Goal: Task Accomplishment & Management: Manage account settings

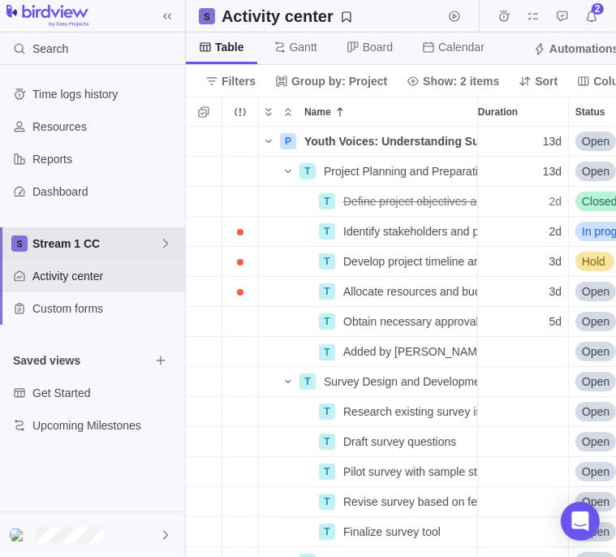
click at [163, 244] on icon at bounding box center [165, 243] width 13 height 13
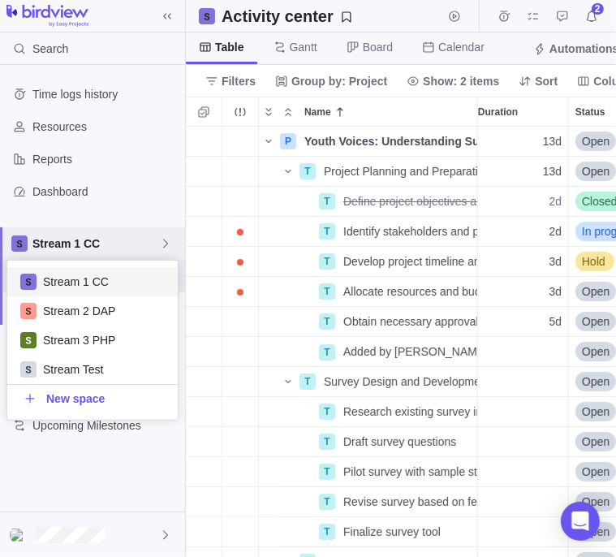
scroll to position [146, 158]
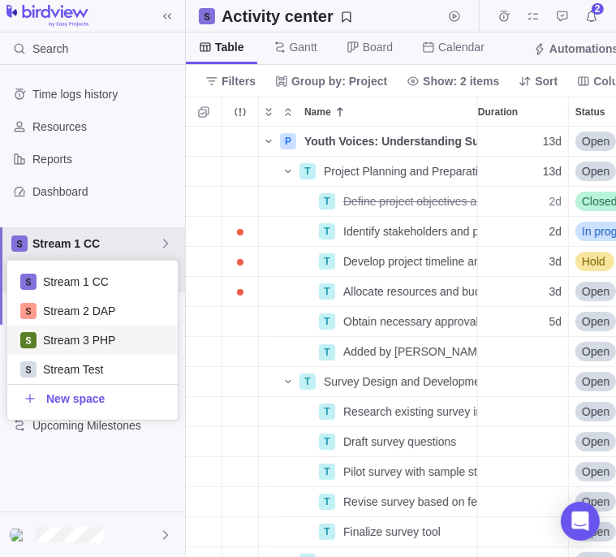
click at [117, 345] on span "Stream 3 PHP" at bounding box center [104, 340] width 122 height 16
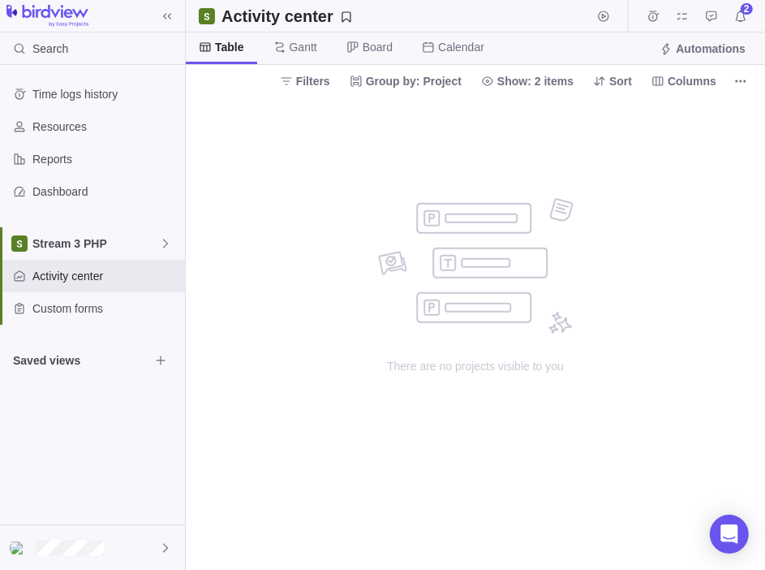
click at [615, 8] on div "2" at bounding box center [697, 16] width 110 height 23
click at [615, 20] on icon "Notifications" at bounding box center [740, 16] width 13 height 13
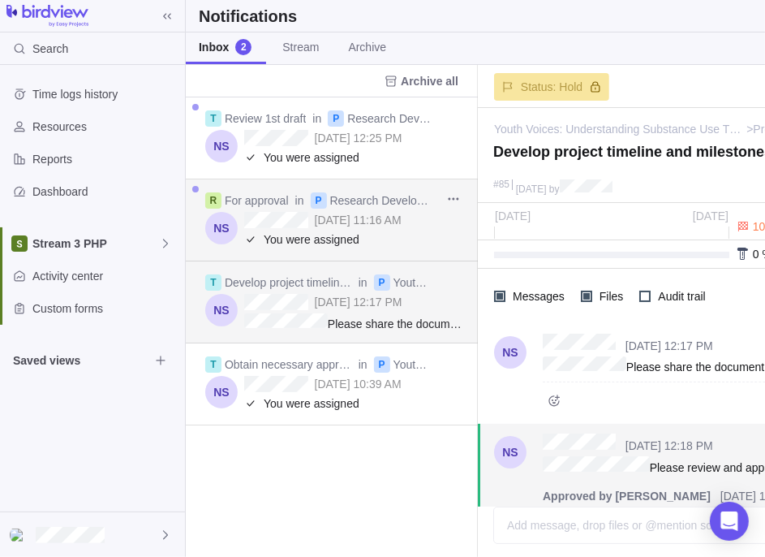
click at [369, 239] on span "You were assigned" at bounding box center [364, 239] width 201 height 16
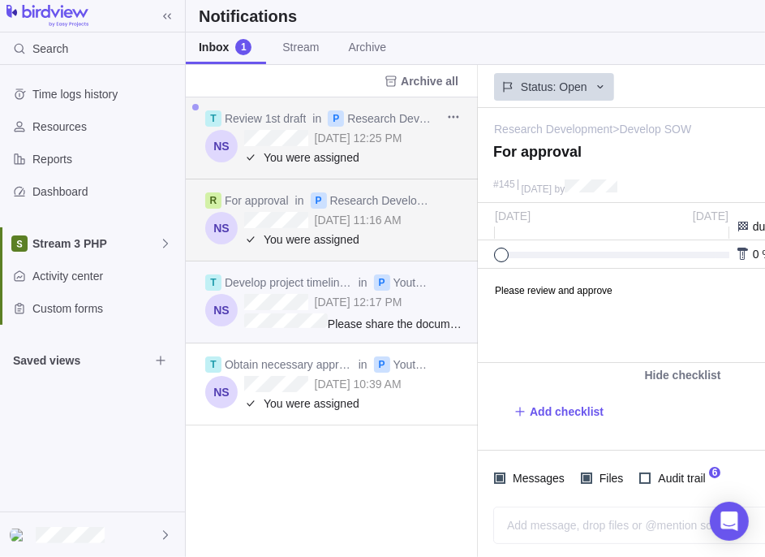
click at [343, 159] on span "You were assigned" at bounding box center [364, 157] width 201 height 16
click at [381, 313] on span "Please share the document" at bounding box center [354, 322] width 221 height 19
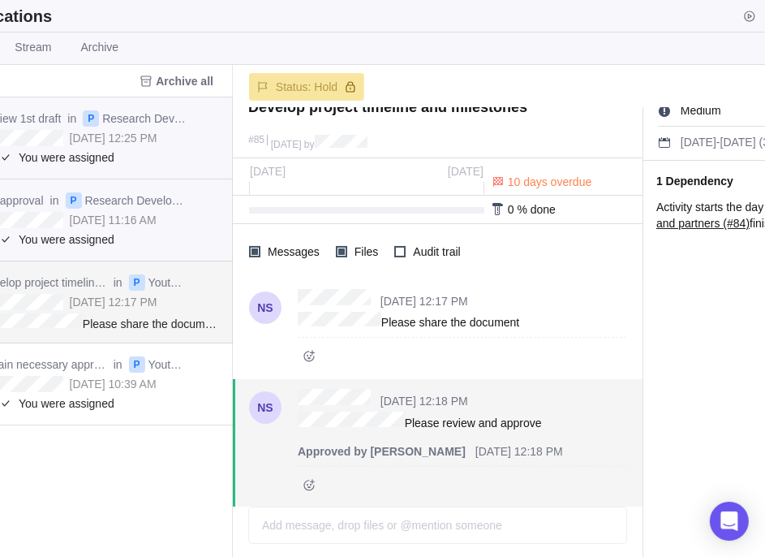
scroll to position [0, 252]
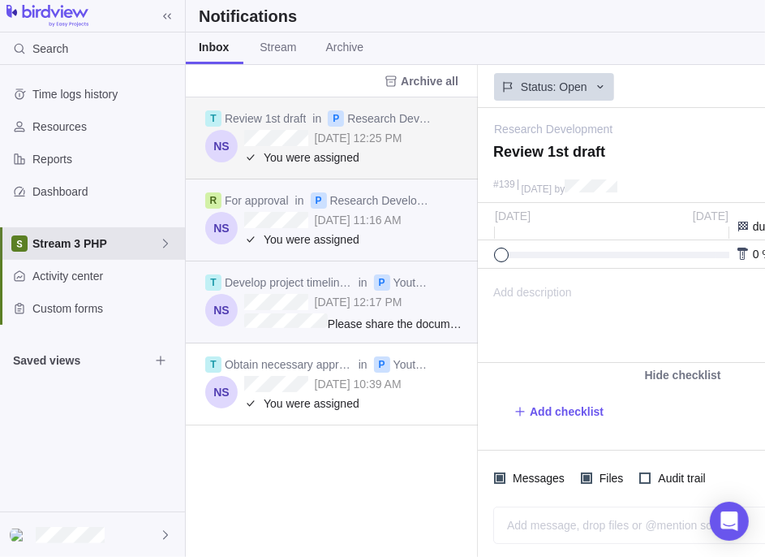
click at [113, 248] on span "Stream 3 PHP" at bounding box center [95, 243] width 127 height 16
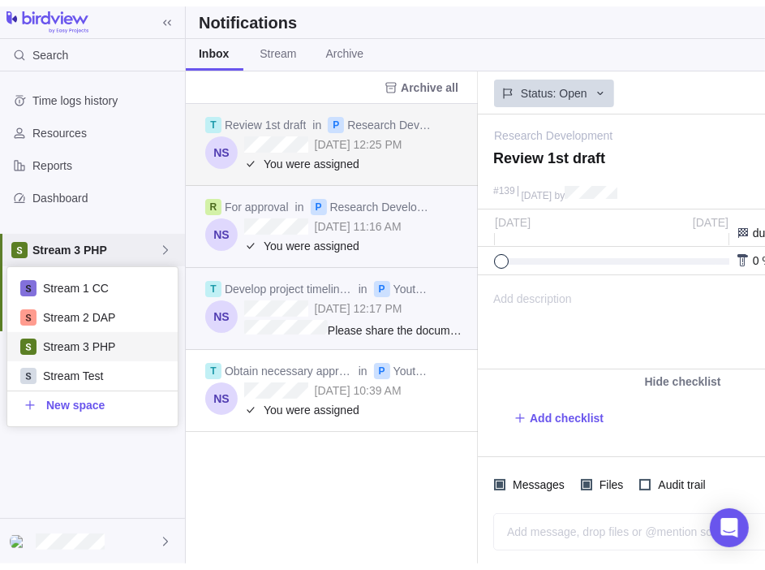
scroll to position [146, 158]
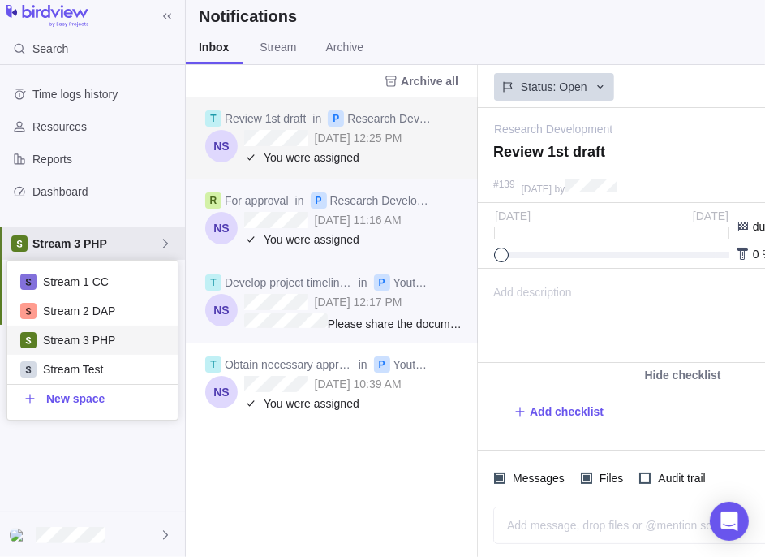
click at [88, 346] on span "Stream 3 PHP" at bounding box center [104, 340] width 122 height 16
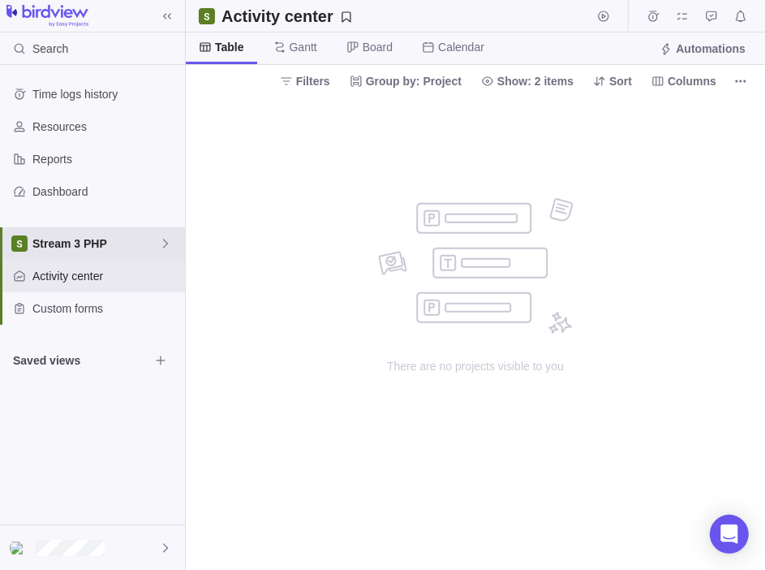
click at [159, 249] on icon at bounding box center [165, 243] width 13 height 13
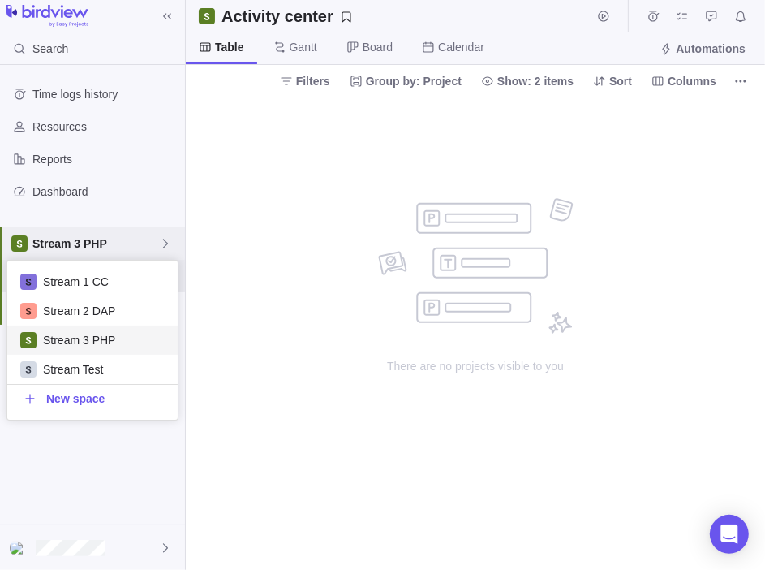
scroll to position [146, 158]
click at [77, 371] on span "Stream Test" at bounding box center [104, 369] width 122 height 16
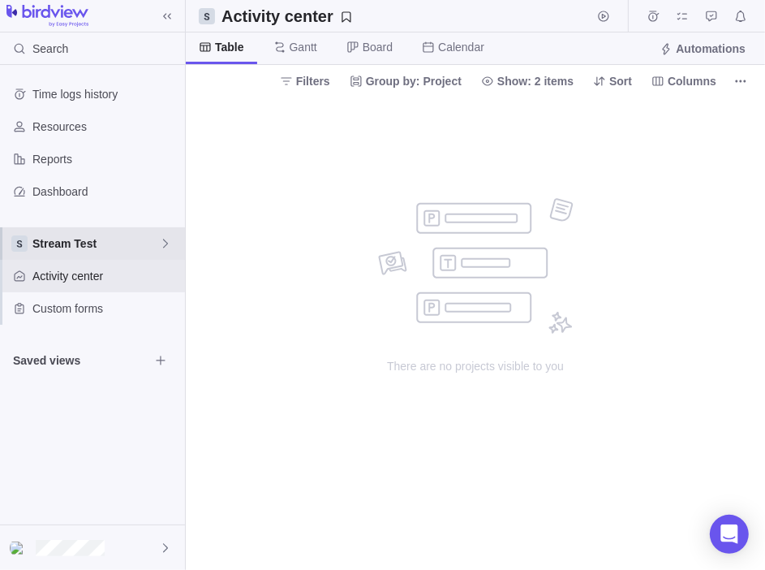
click at [161, 239] on icon at bounding box center [165, 243] width 13 height 13
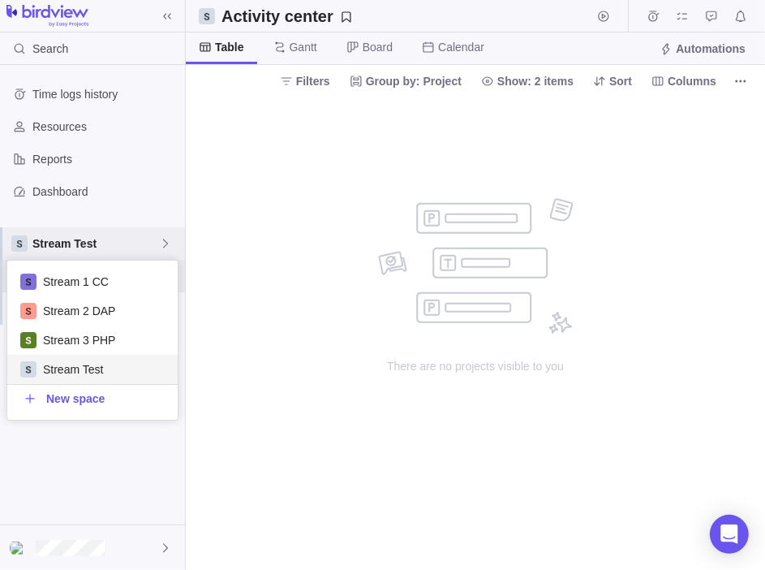
scroll to position [146, 158]
click at [128, 286] on span "Stream 1 CC" at bounding box center [104, 282] width 122 height 16
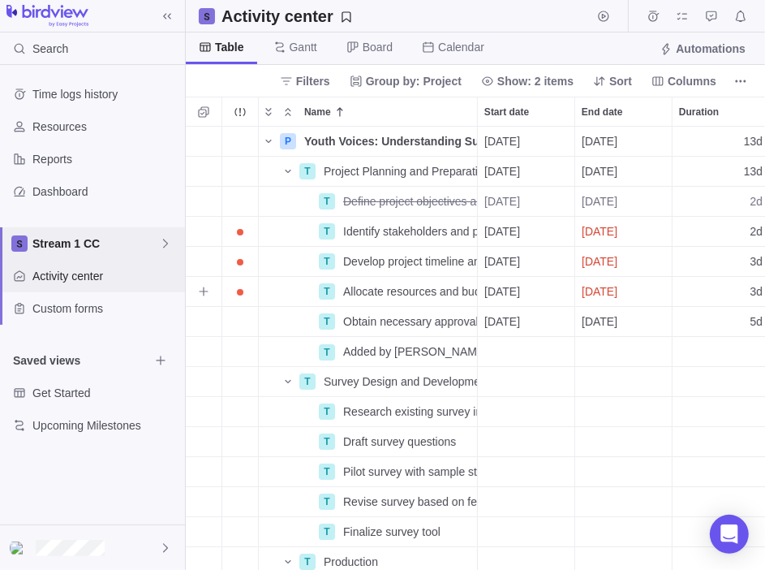
scroll to position [430, 567]
click at [178, 243] on div "Stream 1 CC" at bounding box center [92, 243] width 185 height 32
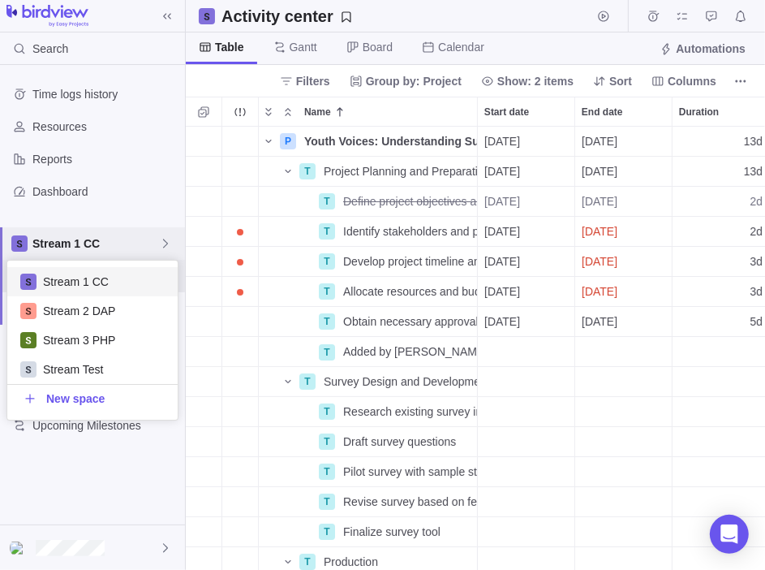
scroll to position [146, 158]
click at [97, 308] on span "Stream 2 DAP" at bounding box center [104, 311] width 122 height 16
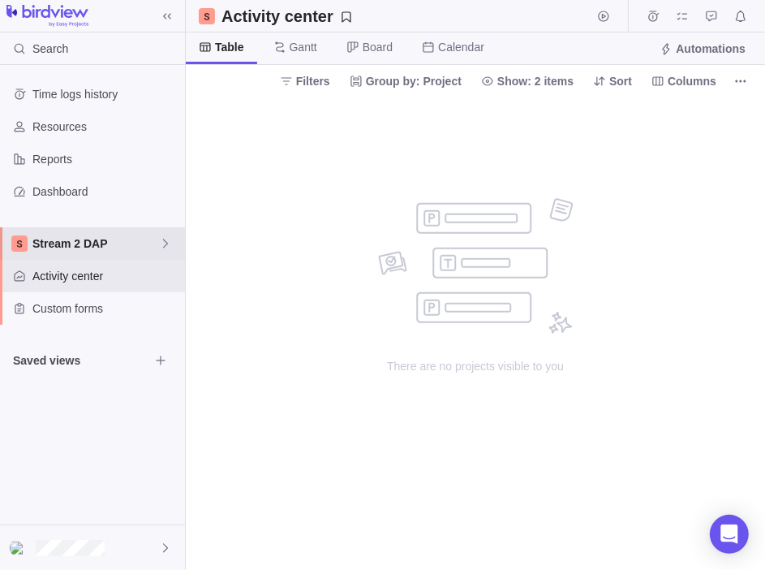
click at [153, 244] on span "Stream 2 DAP" at bounding box center [95, 243] width 127 height 16
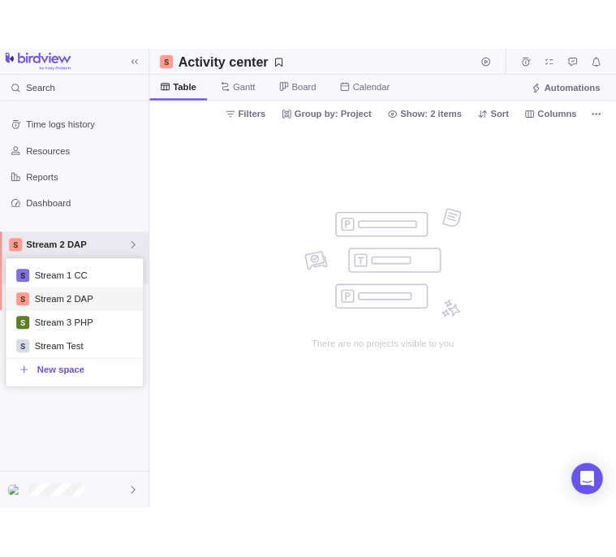
scroll to position [146, 158]
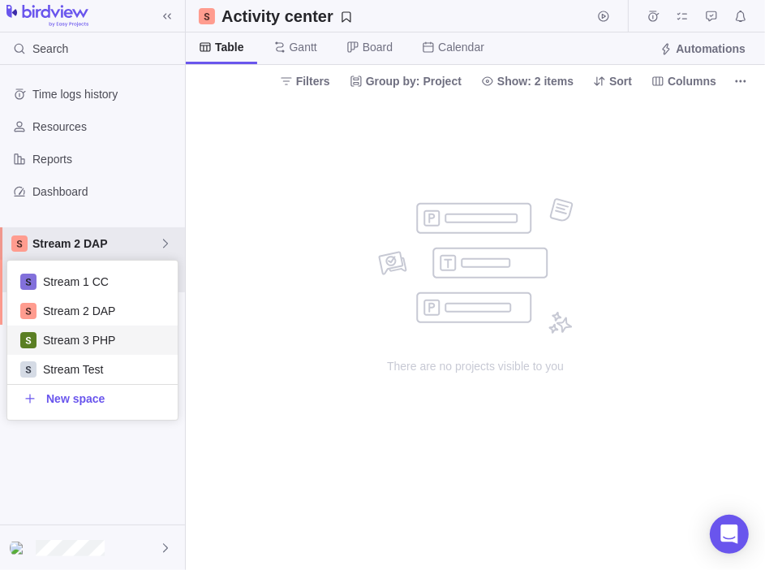
click at [71, 342] on span "Stream 3 PHP" at bounding box center [104, 340] width 122 height 16
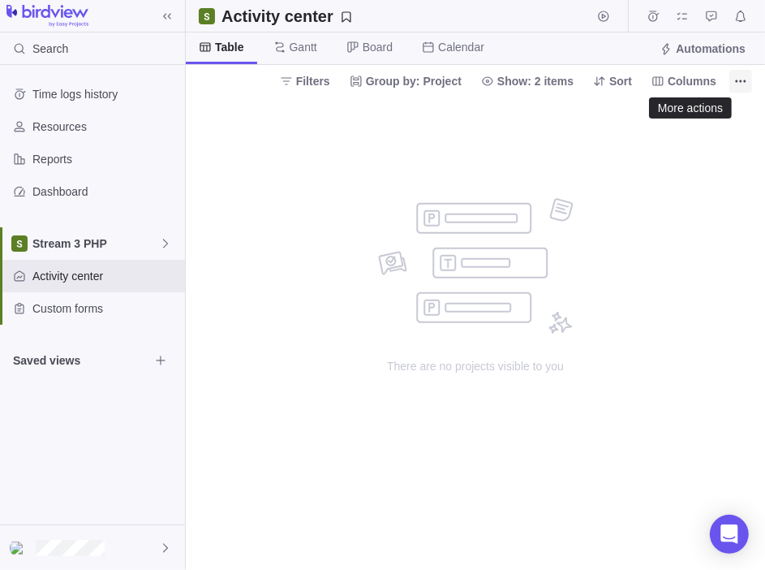
click at [615, 75] on icon "More actions" at bounding box center [740, 81] width 13 height 13
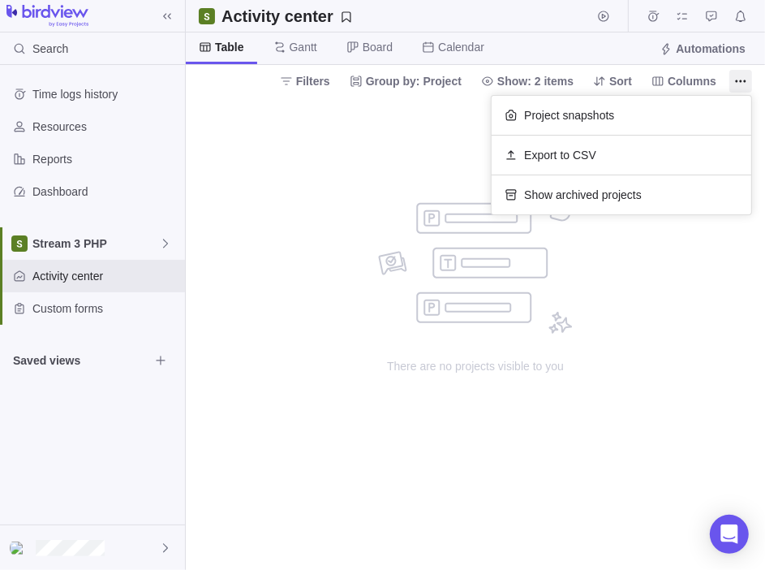
click at [364, 218] on body "Search Time logs history Resources Reports Dashboard Stream 3 PHP Activity cent…" at bounding box center [382, 285] width 765 height 570
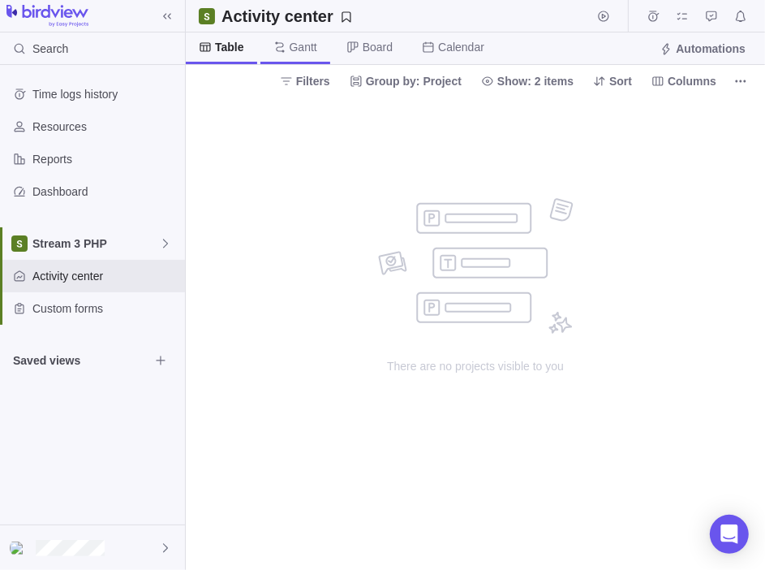
click at [316, 45] on span "Gantt" at bounding box center [296, 48] width 70 height 32
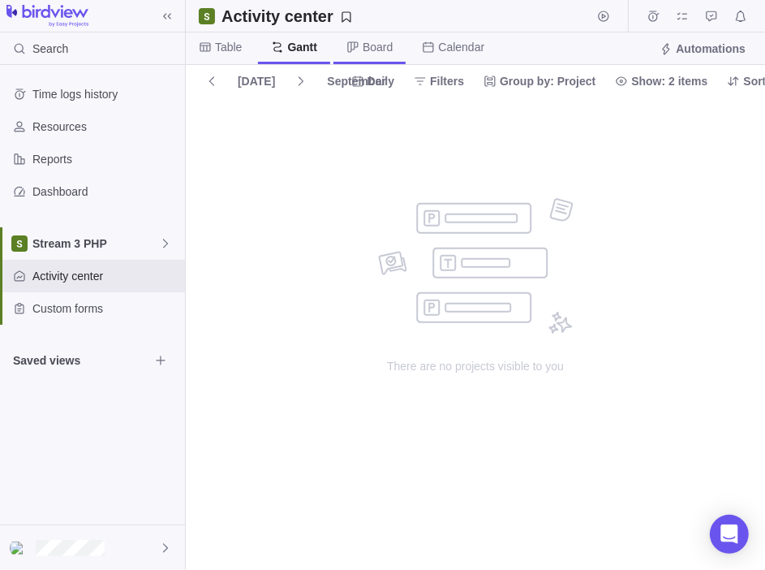
click at [373, 50] on span "Board" at bounding box center [378, 47] width 30 height 16
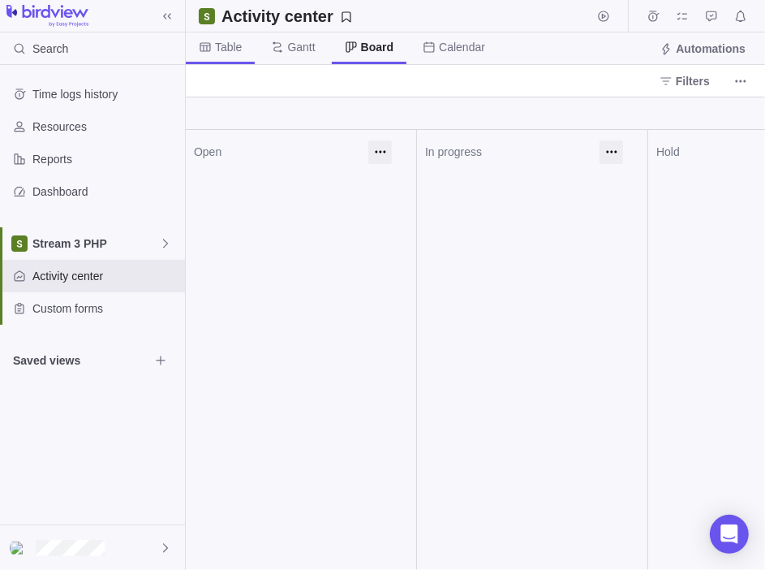
click at [230, 50] on span "Table" at bounding box center [228, 47] width 27 height 16
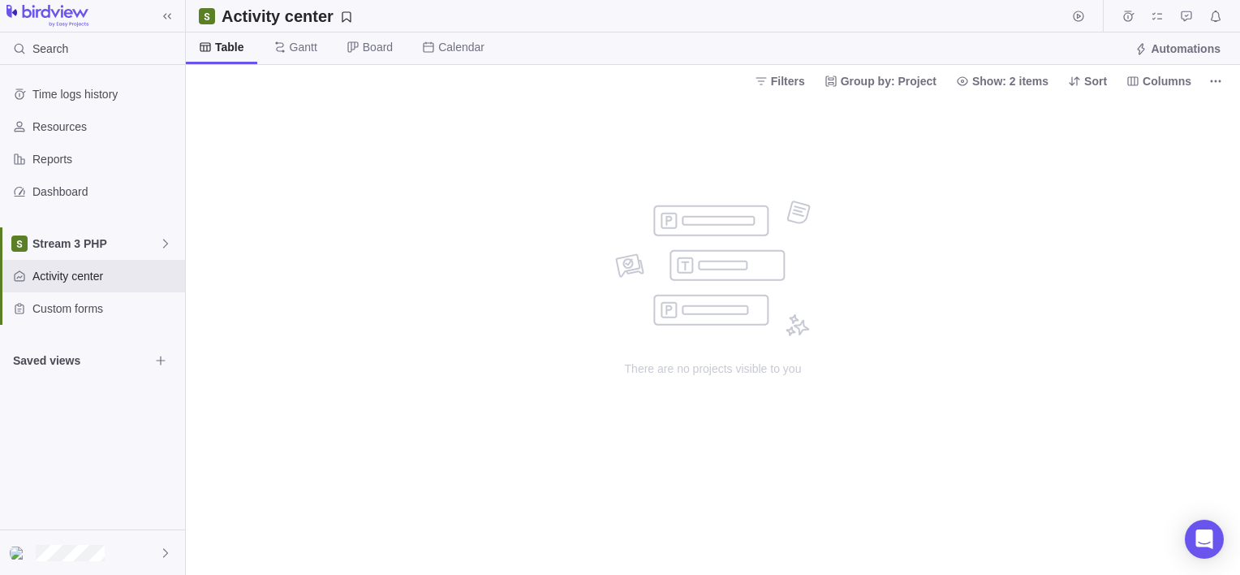
click at [276, 93] on div "Filters Group by: Project Show: 2 items Sort Columns" at bounding box center [713, 81] width 1054 height 32
click at [615, 78] on icon "More actions" at bounding box center [1215, 81] width 13 height 13
click at [615, 166] on body "Search Time logs history Resources Reports Dashboard Stream 3 PHP Activity cent…" at bounding box center [620, 287] width 1240 height 575
drag, startPoint x: 394, startPoint y: 88, endPoint x: 863, endPoint y: 263, distance: 500.8
click at [615, 263] on div "There are no projects visible to you" at bounding box center [713, 294] width 325 height 189
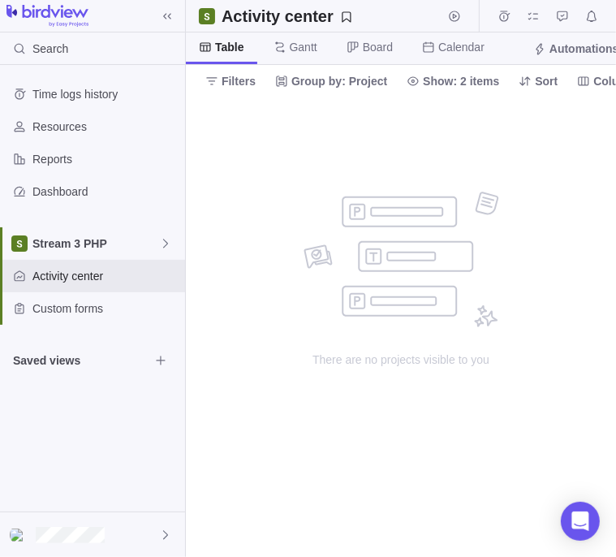
click at [416, 325] on div "no data to show" at bounding box center [402, 260] width 196 height 136
click at [297, 48] on span "Gantt" at bounding box center [304, 47] width 28 height 16
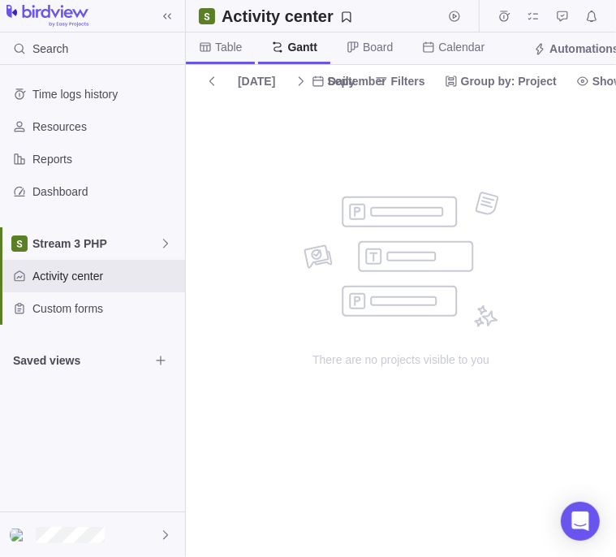
click at [209, 41] on icon at bounding box center [205, 47] width 13 height 13
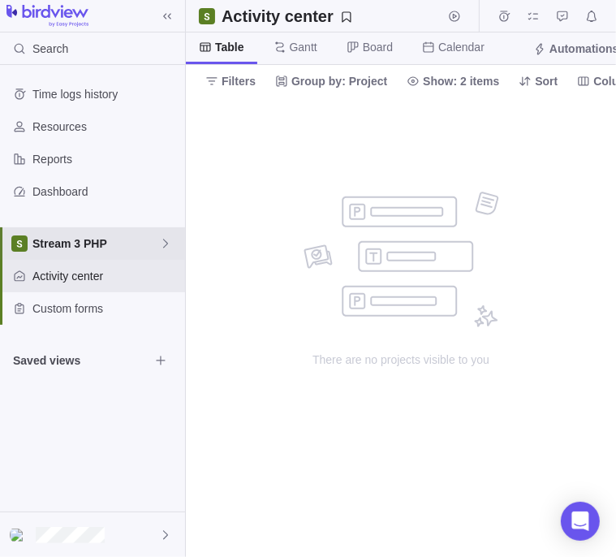
drag, startPoint x: 125, startPoint y: 241, endPoint x: 106, endPoint y: 238, distance: 18.9
click at [106, 238] on span "Stream 3 PHP" at bounding box center [95, 243] width 127 height 16
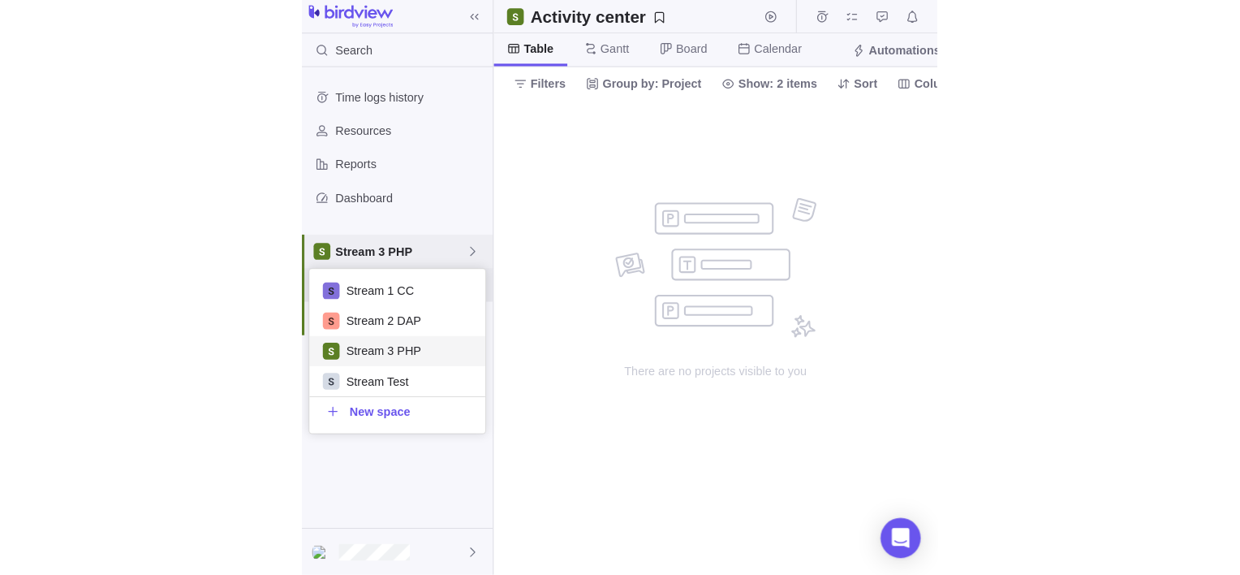
scroll to position [146, 158]
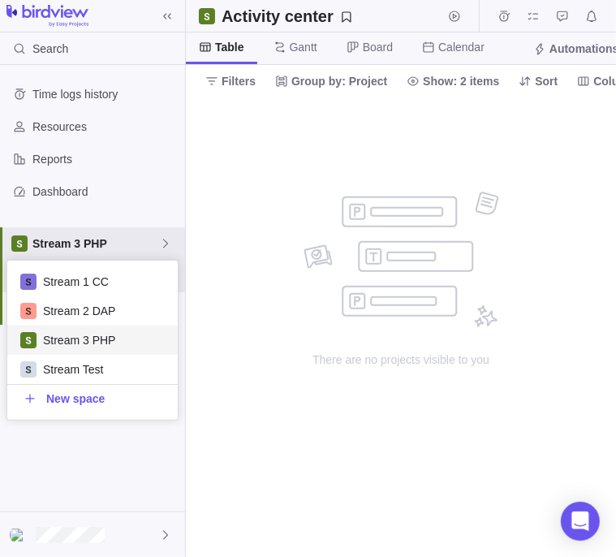
drag, startPoint x: 137, startPoint y: 341, endPoint x: 293, endPoint y: 430, distance: 179.6
click at [293, 430] on body "Search Time logs history Resources Reports Dashboard Stream 3 PHP Activity cent…" at bounding box center [308, 278] width 616 height 557
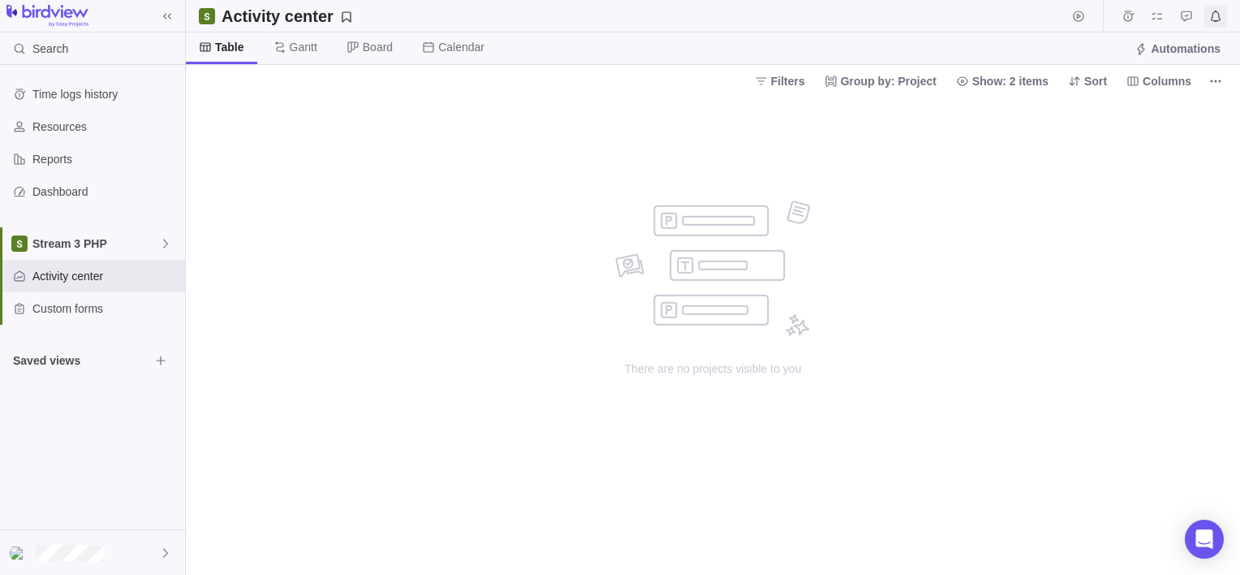
click at [615, 19] on icon "Notifications" at bounding box center [1215, 16] width 13 height 13
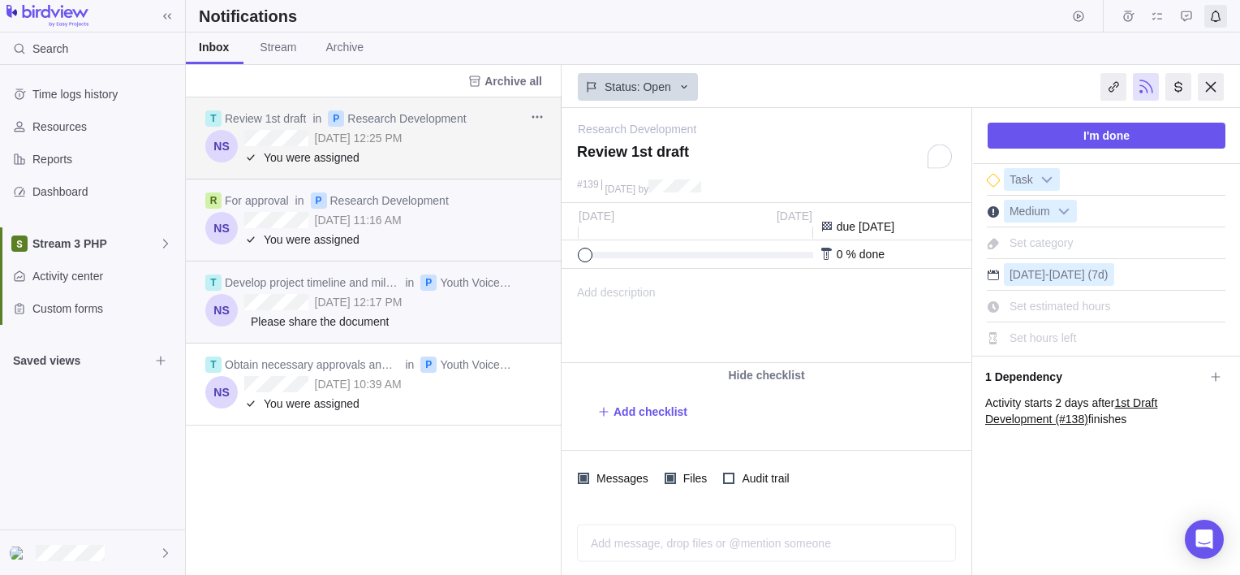
scroll to position [465, 364]
click at [427, 221] on div "[DATE] 11:16 AM" at bounding box center [396, 220] width 304 height 16
click at [615, 313] on html "Please review and approve" at bounding box center [765, 315] width 406 height 93
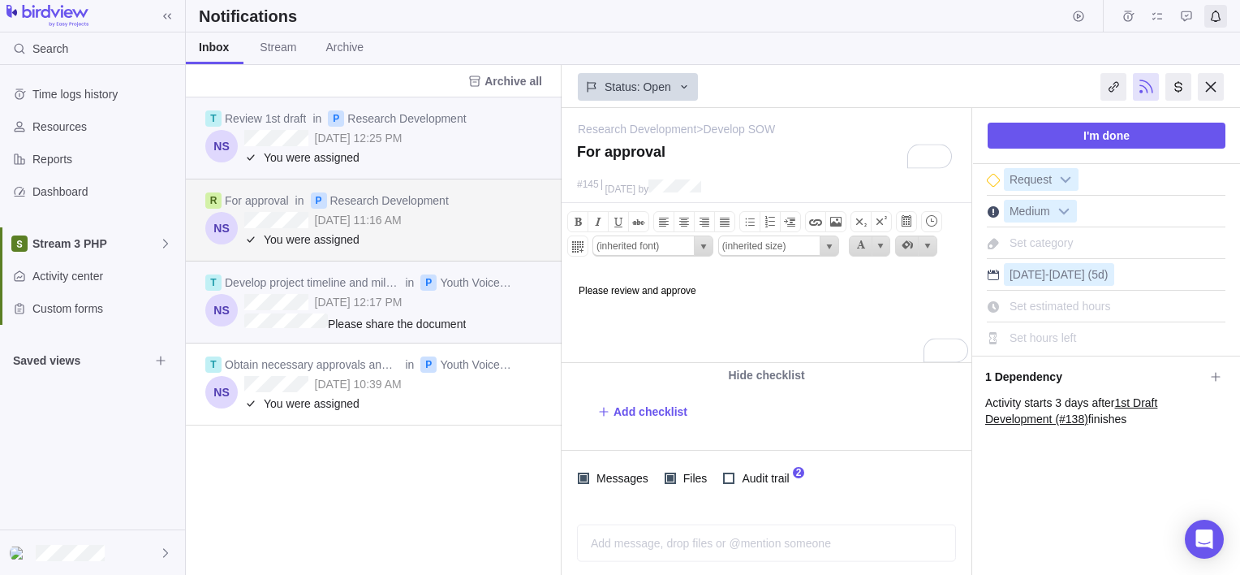
click at [615, 292] on body "Please review and approve" at bounding box center [765, 282] width 406 height 27
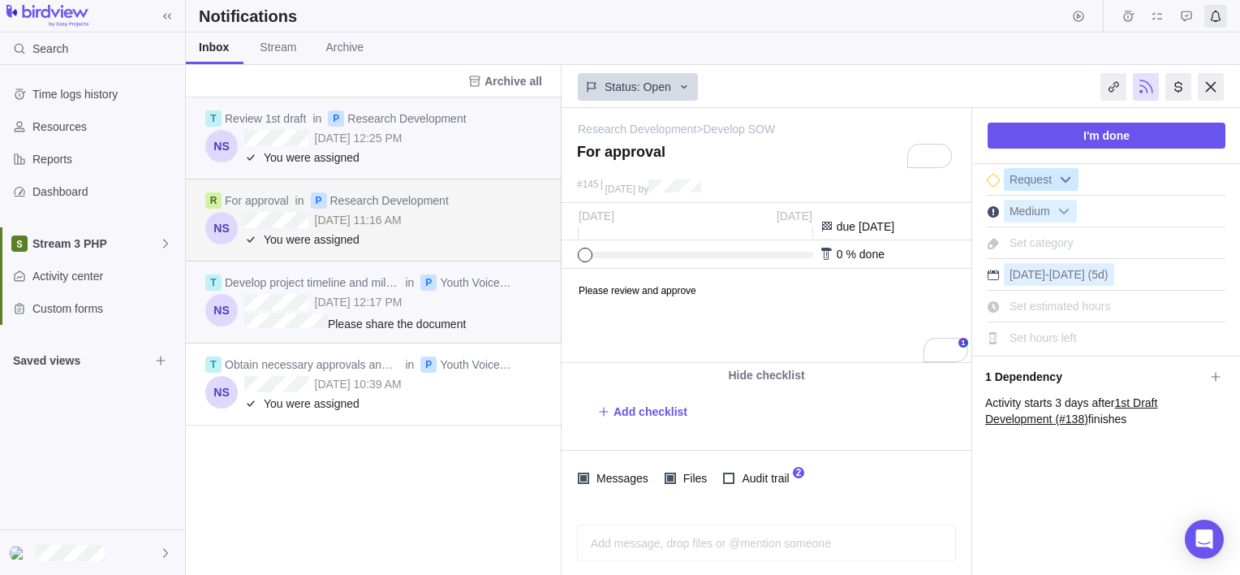
click at [615, 175] on b at bounding box center [1065, 179] width 24 height 21
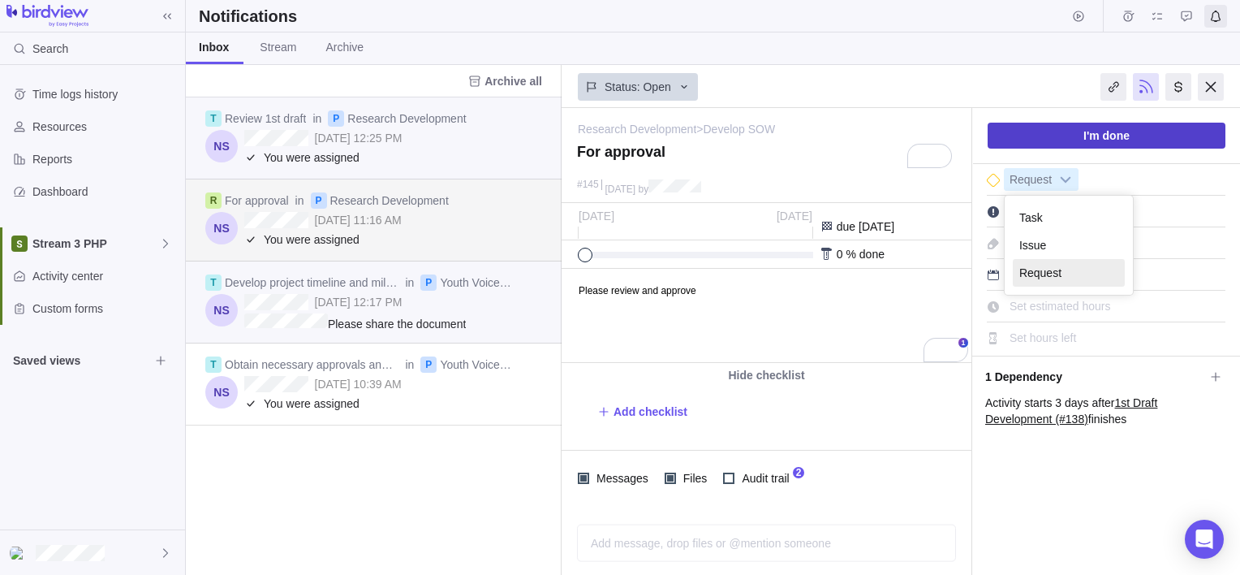
click at [615, 131] on span "I'm done" at bounding box center [1106, 135] width 46 height 19
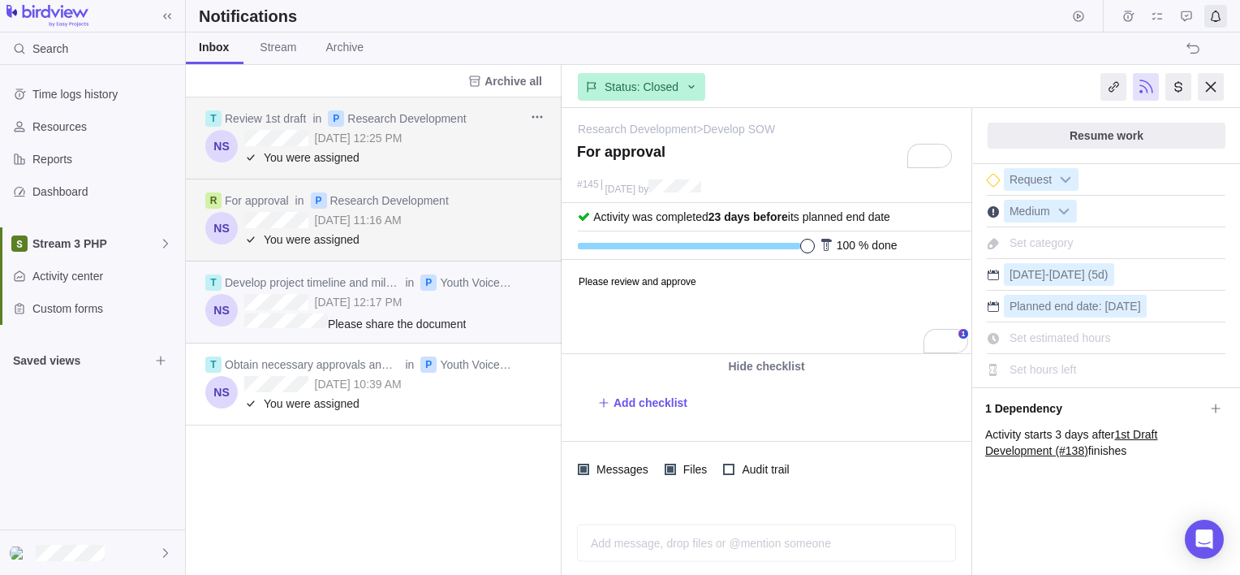
click at [448, 143] on div "[DATE] 12:25 PM" at bounding box center [396, 138] width 304 height 16
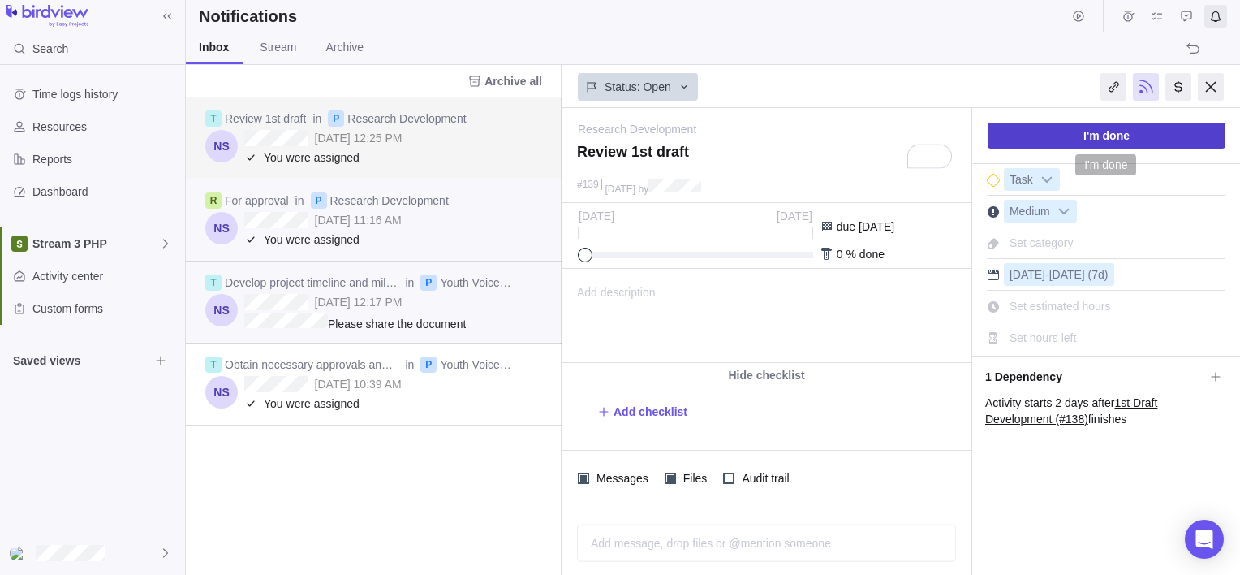
click at [615, 136] on span "I'm done" at bounding box center [1107, 136] width 238 height 26
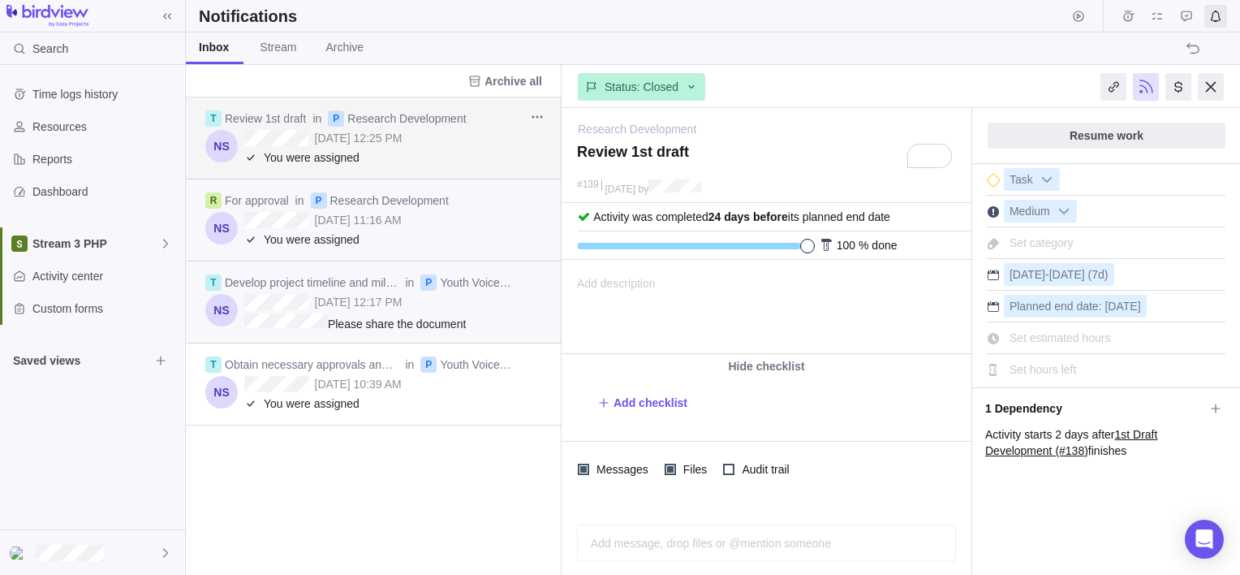
click at [399, 153] on span "You were assigned" at bounding box center [406, 157] width 285 height 16
click at [462, 207] on div "R For approval in P Research Development" at bounding box center [360, 200] width 311 height 16
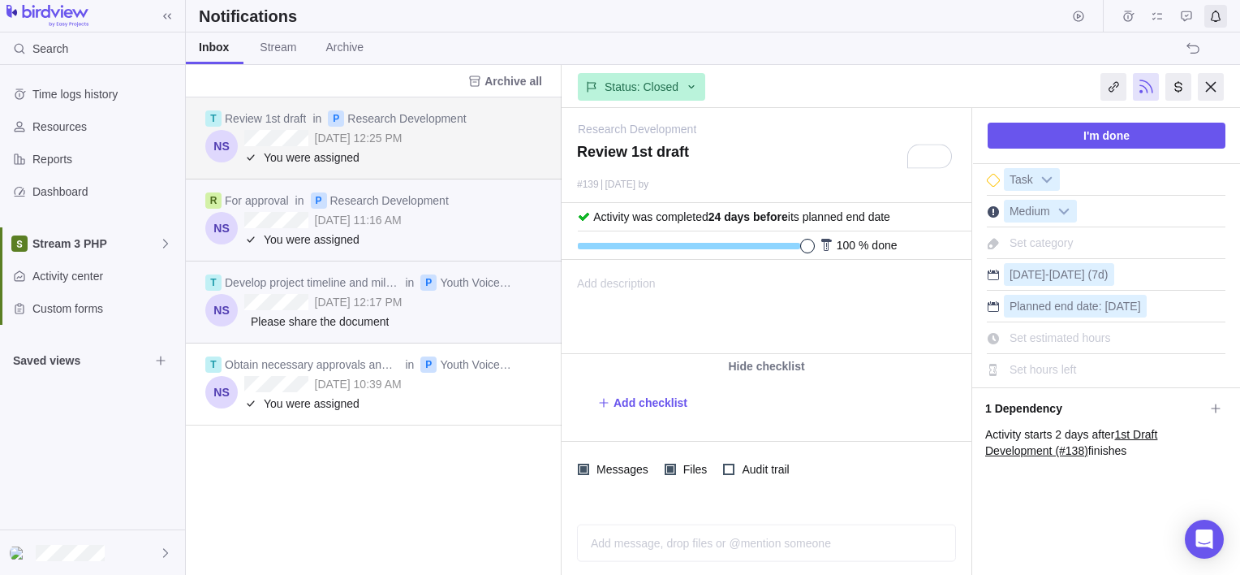
scroll to position [465, 364]
click at [1066, 131] on span "I'm done" at bounding box center [1107, 136] width 238 height 26
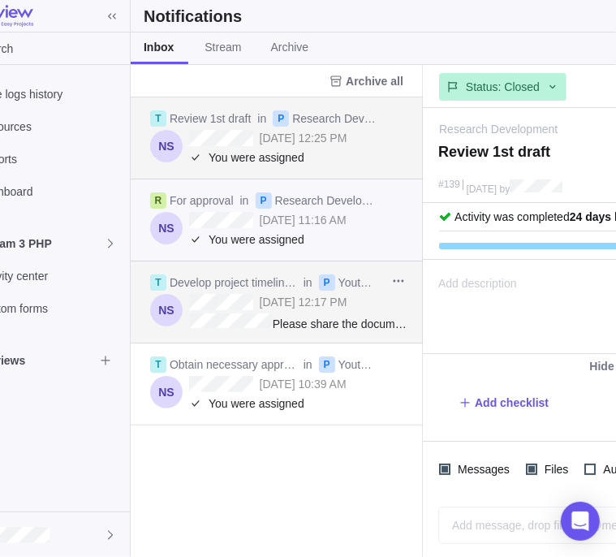
scroll to position [0, 55]
click at [351, 308] on div "[DATE] 12:17 PM" at bounding box center [299, 302] width 221 height 16
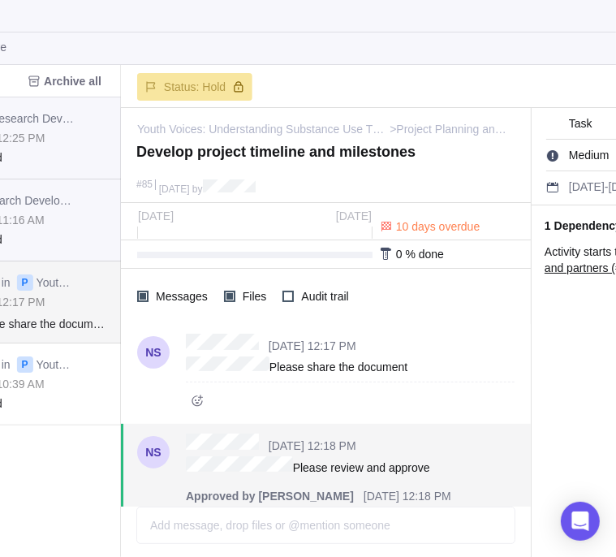
scroll to position [45, 0]
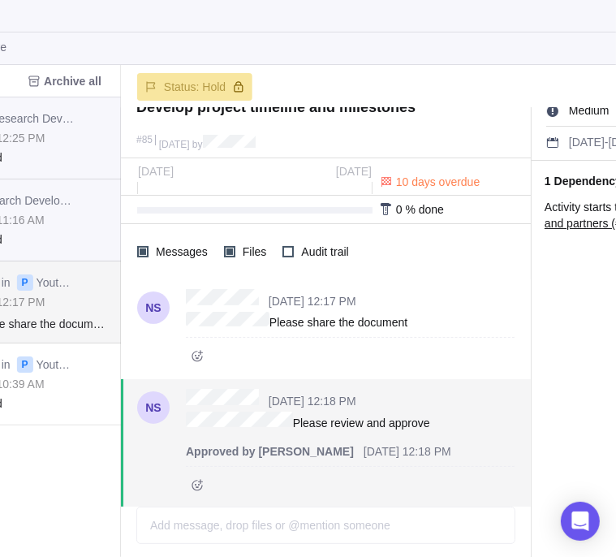
click at [452, 299] on div "[DATE] 12:17 PM" at bounding box center [350, 299] width 329 height 20
click at [192, 521] on div "Add message, drop files or @mention someone AI" at bounding box center [325, 524] width 379 height 37
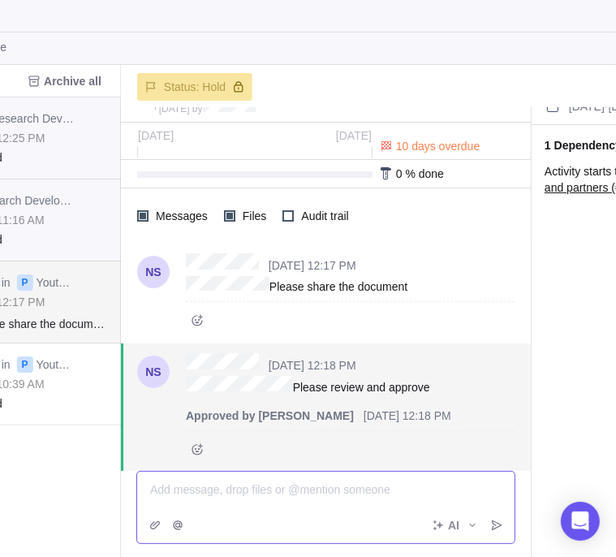
scroll to position [80, 0]
click at [151, 524] on icon "Attach file" at bounding box center [155, 525] width 10 height 8
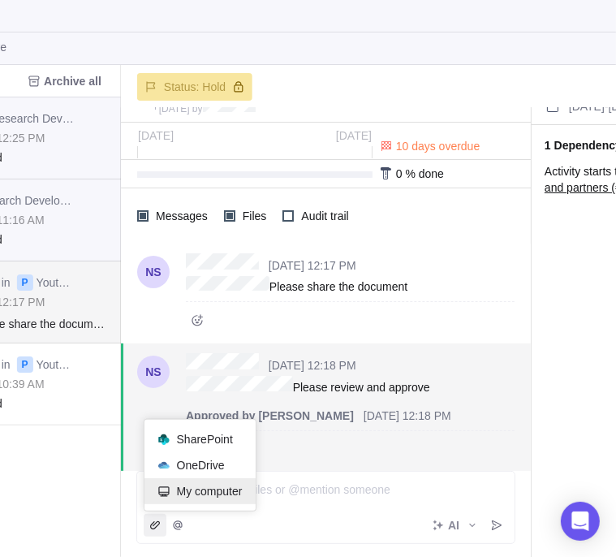
click at [216, 485] on span "My computer" at bounding box center [210, 491] width 66 height 16
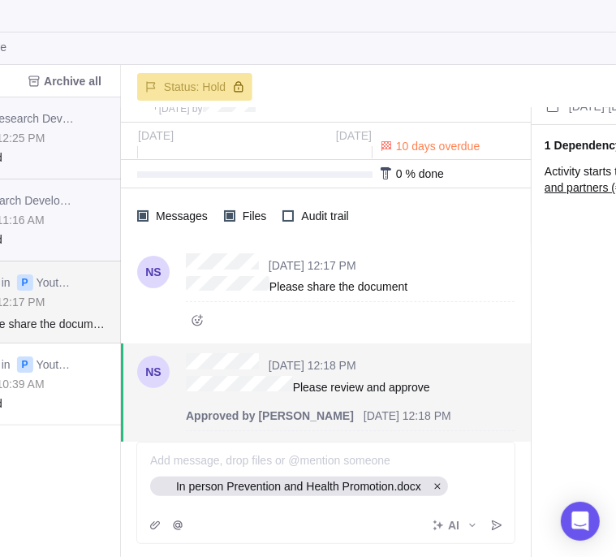
scroll to position [110, 0]
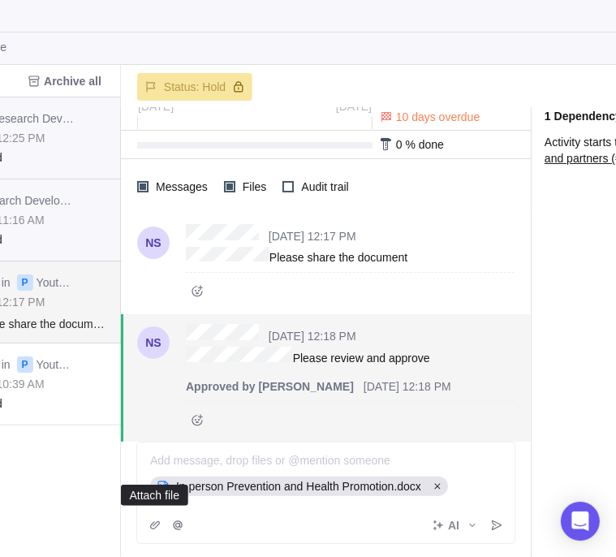
click at [330, 489] on span "In person Prevention and Health Promotion.docx" at bounding box center [296, 486] width 252 height 16
click at [496, 530] on icon "Post" at bounding box center [496, 525] width 13 height 13
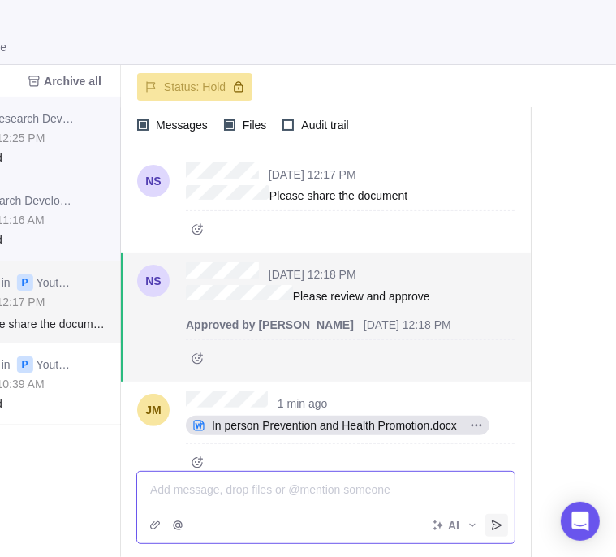
scroll to position [181, 0]
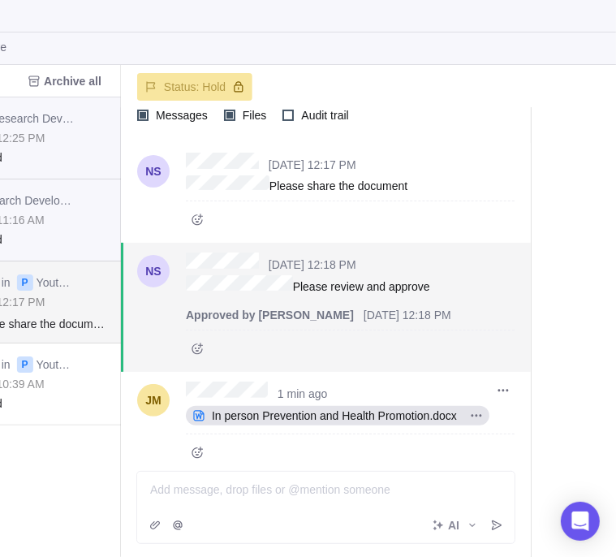
click at [299, 407] on span "In person Prevention and Health Promotion.docx" at bounding box center [334, 415] width 258 height 16
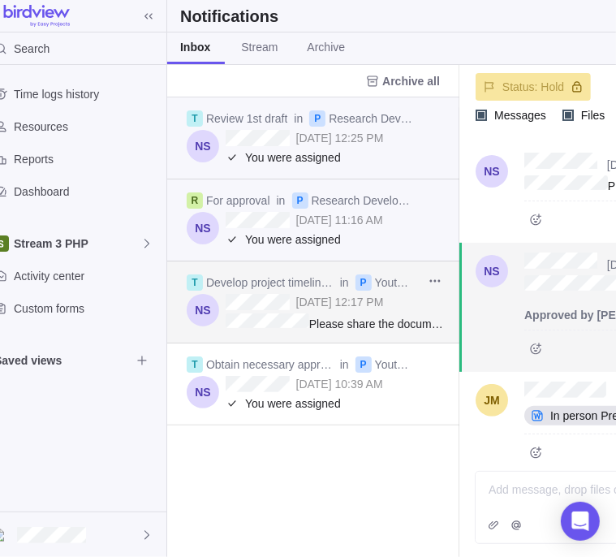
scroll to position [0, 19]
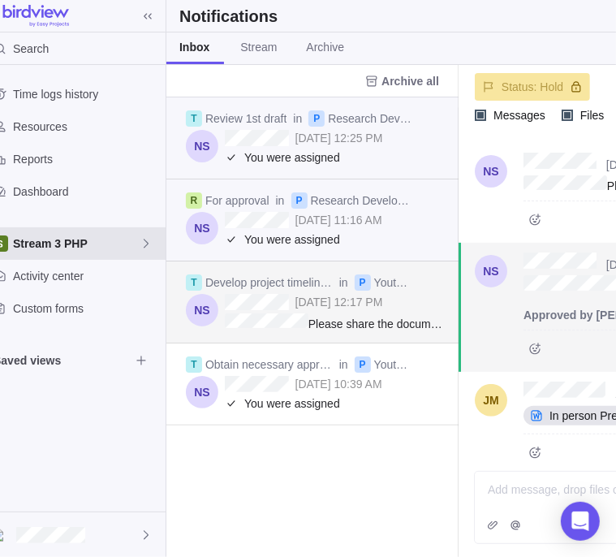
click at [39, 254] on div "Stream 3 PHP" at bounding box center [73, 243] width 185 height 32
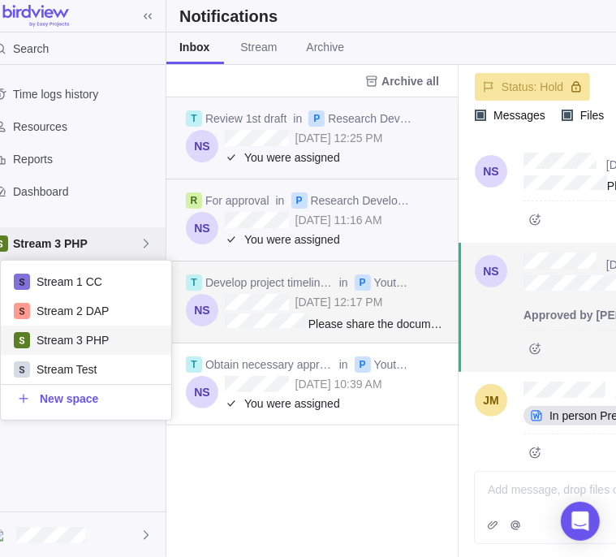
scroll to position [146, 158]
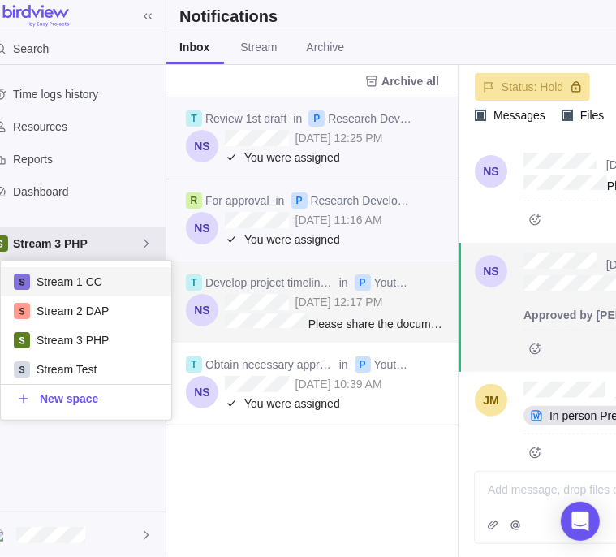
click at [296, 394] on body "Search Time logs history Resources Reports Dashboard Stream 3 PHP Activity cent…" at bounding box center [289, 278] width 616 height 557
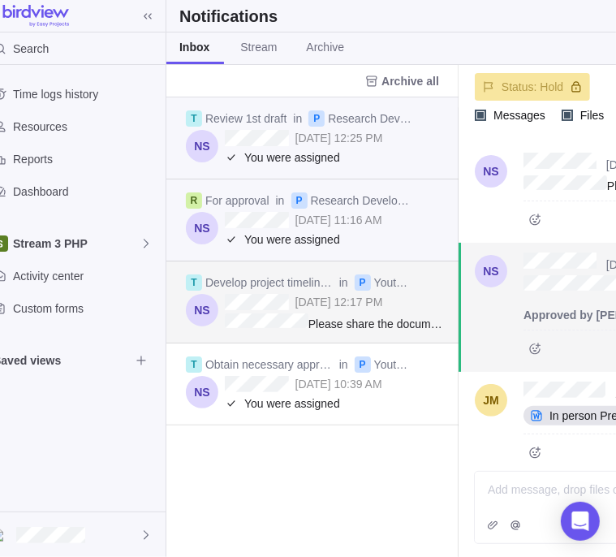
click at [296, 395] on span "You were assigned" at bounding box center [344, 403] width 201 height 16
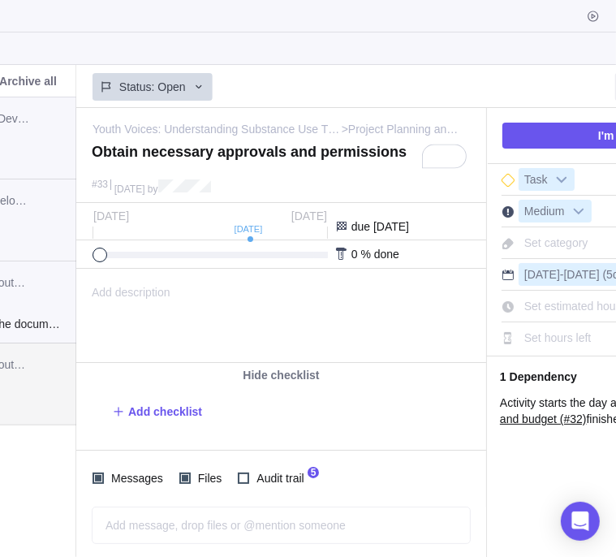
scroll to position [0, 540]
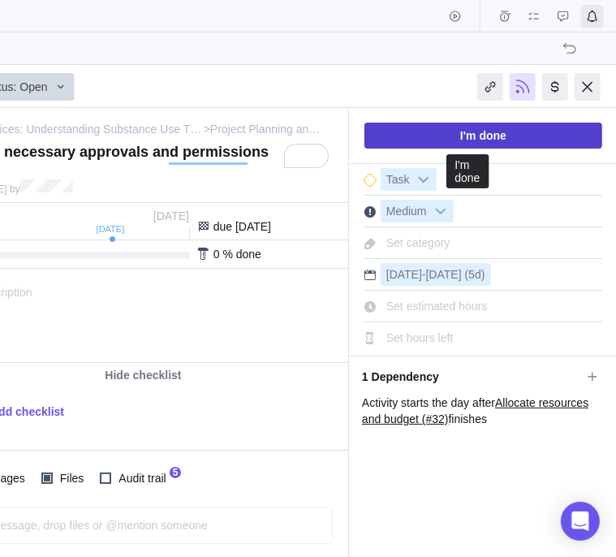
click at [534, 134] on span "I'm done" at bounding box center [483, 136] width 238 height 26
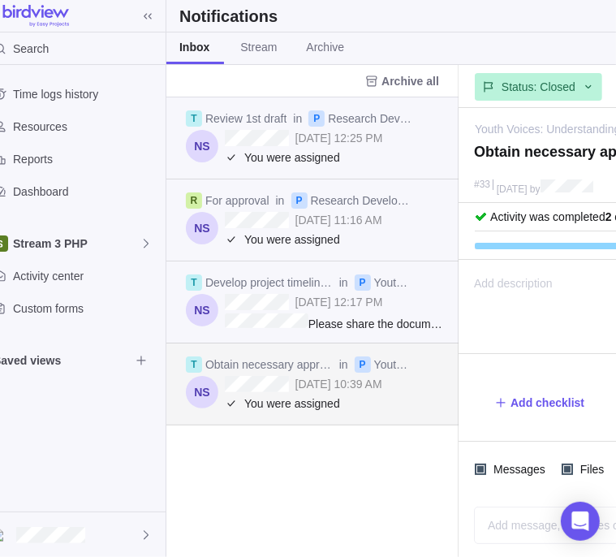
scroll to position [0, 19]
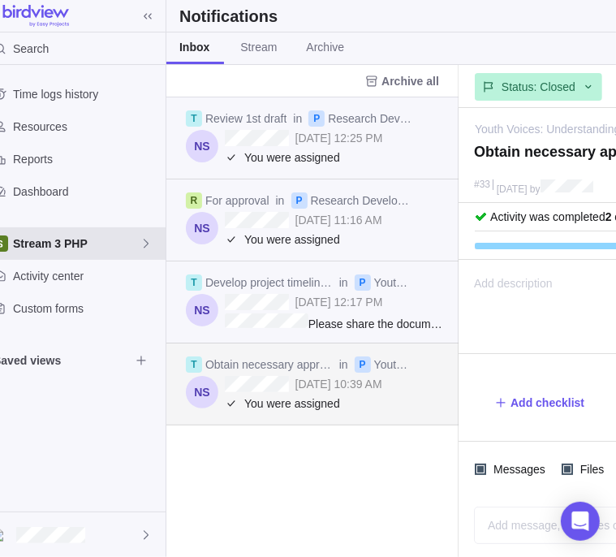
click at [58, 252] on div "Stream 3 PHP" at bounding box center [73, 243] width 185 height 32
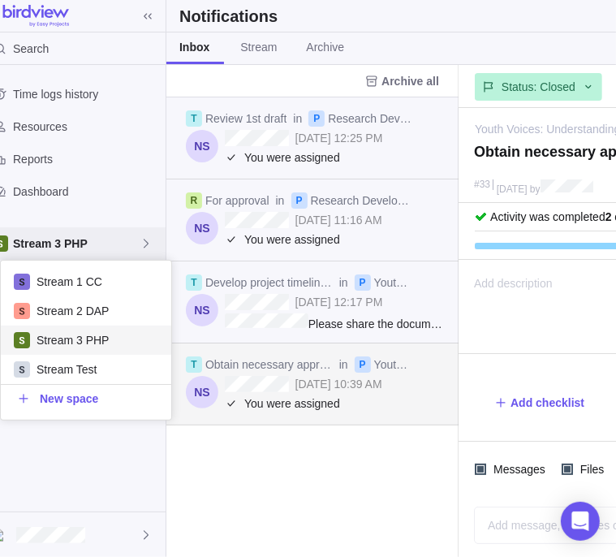
scroll to position [146, 158]
click at [84, 335] on span "Stream 3 PHP" at bounding box center [98, 340] width 122 height 16
